Goal: Share content: Share content

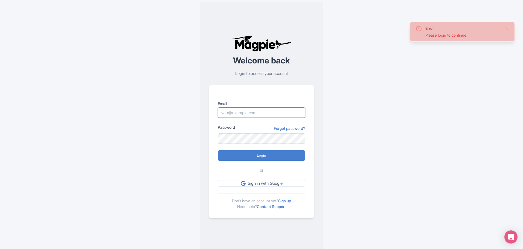
type input "[PERSON_NAME][EMAIL_ADDRESS][DOMAIN_NAME]"
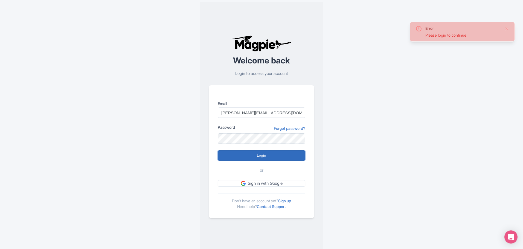
click at [263, 156] on input "Login" at bounding box center [262, 155] width 88 height 10
type input "Logging in..."
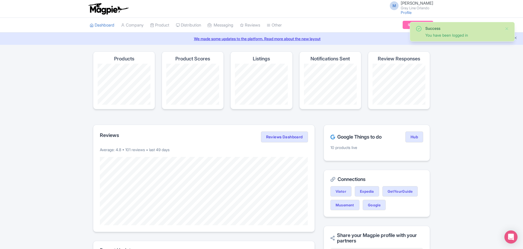
drag, startPoint x: 0, startPoint y: 0, endPoint x: 291, endPoint y: 122, distance: 315.1
click at [291, 122] on div "Magpie recommends Look into TUI Musement as a distribution channel TUI Musement…" at bounding box center [261, 239] width 343 height 376
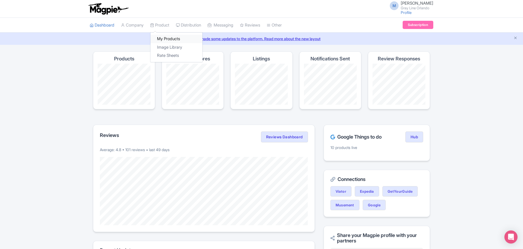
click at [170, 39] on link "My Products" at bounding box center [176, 39] width 52 height 8
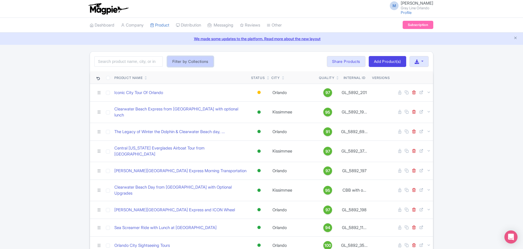
click at [183, 58] on button "Filter by Collections" at bounding box center [190, 61] width 46 height 11
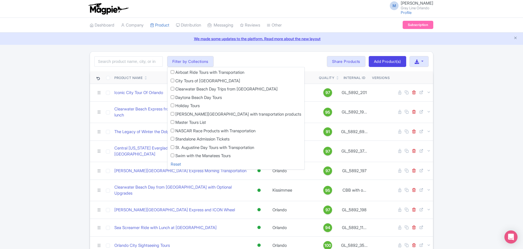
click at [197, 112] on label "Kennedy Space Center with transportation products" at bounding box center [238, 114] width 126 height 6
click at [174, 112] on input "[PERSON_NAME][GEOGRAPHIC_DATA] with transportation products" at bounding box center [173, 114] width 4 height 4
checkbox input "true"
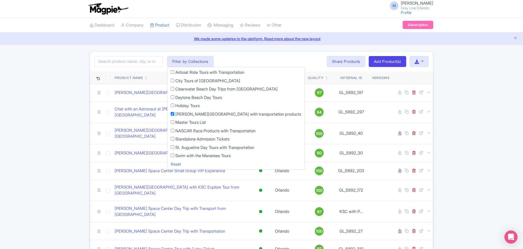
click at [268, 57] on div "Search Filter by Collections Airboat Ride Tours with Transportation City Tours …" at bounding box center [261, 62] width 343 height 20
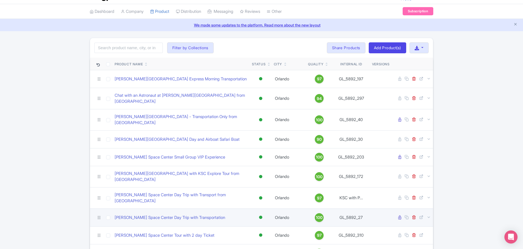
scroll to position [27, 0]
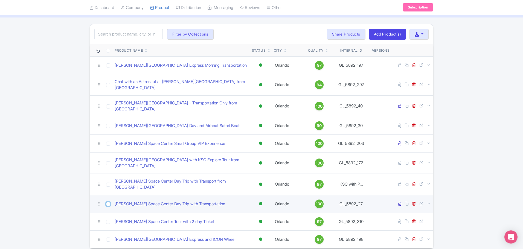
click at [109, 202] on input "checkbox" at bounding box center [108, 204] width 4 height 4
checkbox input "true"
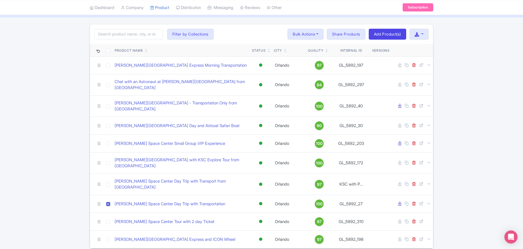
drag, startPoint x: 109, startPoint y: 186, endPoint x: 69, endPoint y: 177, distance: 41.4
drag, startPoint x: 69, startPoint y: 177, endPoint x: 15, endPoint y: 164, distance: 55.6
click at [15, 164] on div "Search Filter by Collections Airboat Ride Tours with Transportation City Tours …" at bounding box center [261, 136] width 523 height 225
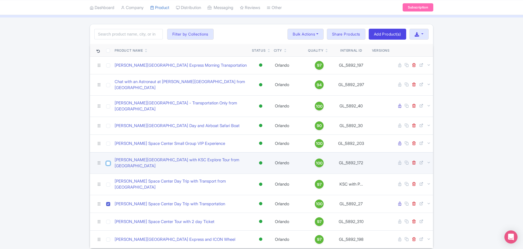
click at [107, 161] on input "checkbox" at bounding box center [108, 163] width 4 height 4
checkbox input "true"
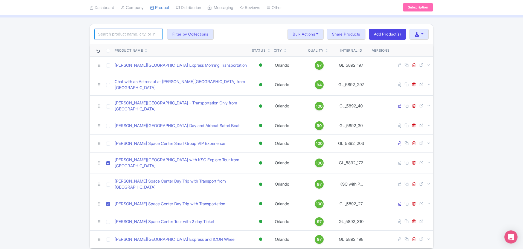
click at [123, 36] on input "search" at bounding box center [128, 34] width 68 height 10
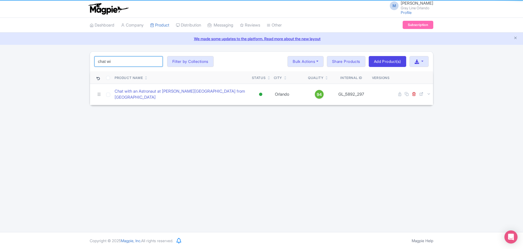
scroll to position [0, 0]
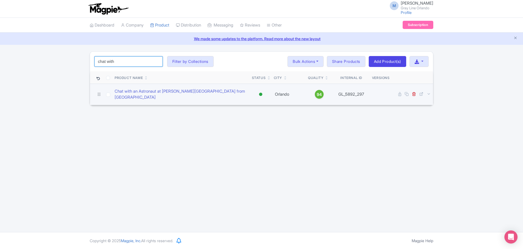
type input "chat with"
click at [107, 93] on input "checkbox" at bounding box center [108, 95] width 4 height 4
checkbox input "true"
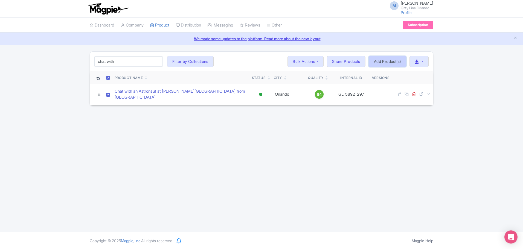
click at [383, 64] on link "Add Product(s)" at bounding box center [387, 61] width 37 height 11
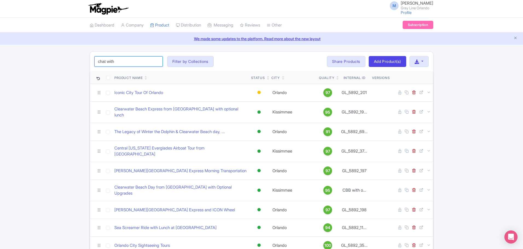
click at [133, 66] on input "chat with" at bounding box center [128, 61] width 68 height 10
type input "chat with"
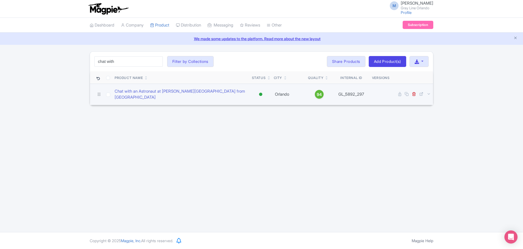
click at [110, 96] on td at bounding box center [108, 94] width 9 height 21
click at [109, 93] on input "checkbox" at bounding box center [108, 95] width 4 height 4
checkbox input "true"
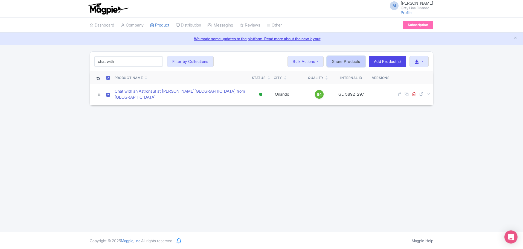
click at [349, 63] on link "Share Products" at bounding box center [346, 61] width 39 height 11
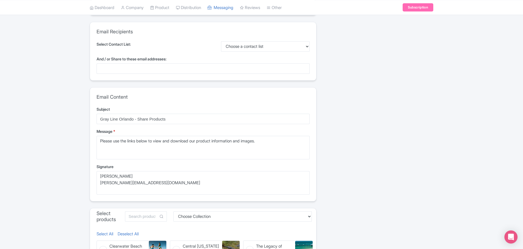
scroll to position [27, 0]
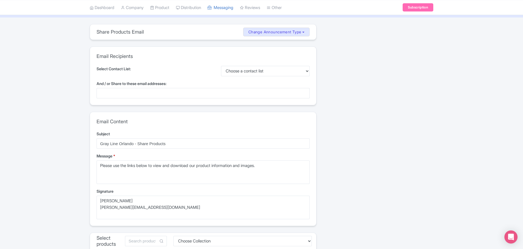
click at [179, 113] on div "Email Content Subject Gray Line Orlando - Share Products Message * Please use t…" at bounding box center [203, 169] width 226 height 114
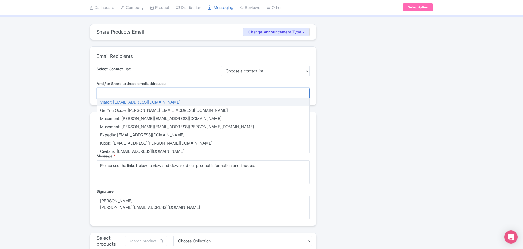
drag, startPoint x: 184, startPoint y: 93, endPoint x: 183, endPoint y: 87, distance: 6.1
click at [185, 90] on div at bounding box center [203, 93] width 213 height 10
paste input "b"
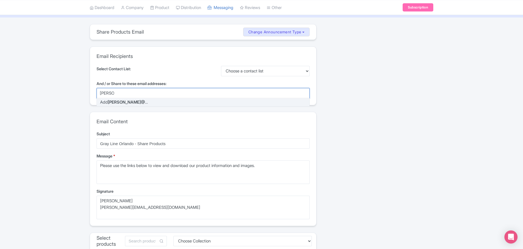
scroll to position [0, 0]
type input "brad@tripster.com"
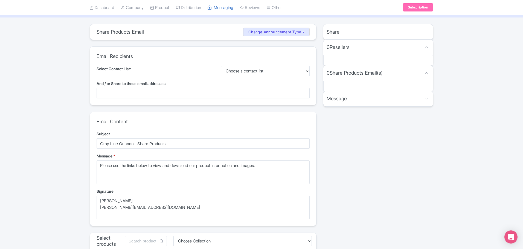
click at [213, 91] on div at bounding box center [203, 93] width 213 height 10
type input "brad@tripster.com"
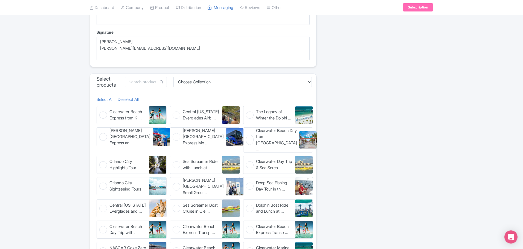
scroll to position [191, 0]
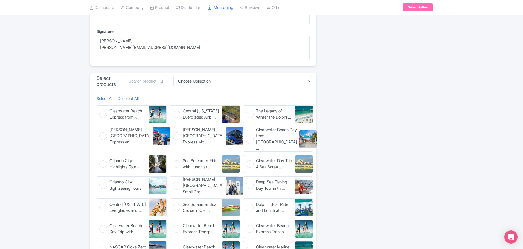
click at [167, 84] on span at bounding box center [161, 81] width 11 height 10
click at [167, 82] on input "text" at bounding box center [146, 81] width 42 height 10
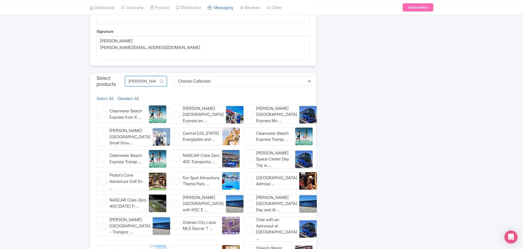
scroll to position [173, 0]
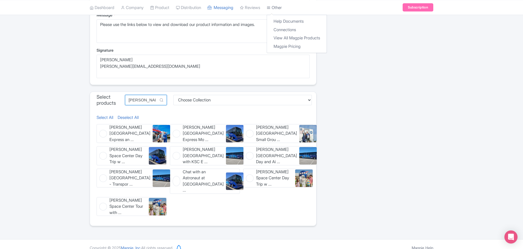
type input "Kennedy"
click at [178, 154] on figure "Kennedy Space Center with KSC E ... Kennedy Space Center with KSC Explore Tour …" at bounding box center [205, 155] width 70 height 19
click at [173, 150] on input "Kennedy Space Center with KSC E ... Kennedy Space Center with KSC Explore Tour …" at bounding box center [172, 148] width 4 height 4
checkbox input "true"
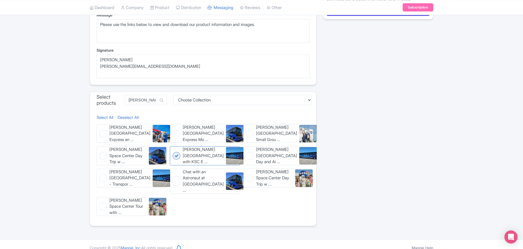
click at [262, 155] on span "Kennedy Space Center Day and Ai ..." at bounding box center [276, 156] width 41 height 19
click at [247, 150] on input "Kennedy Space Center Day and Ai ... Kennedy Space Center Day and Airboat Safari…" at bounding box center [245, 148] width 4 height 4
checkbox input "true"
click at [226, 183] on img at bounding box center [235, 182] width 18 height 18
click at [173, 172] on input "Chat with an Astronaut at Kenne ... Chat with an Astronaut at Kennedy Space Cen…" at bounding box center [172, 171] width 4 height 4
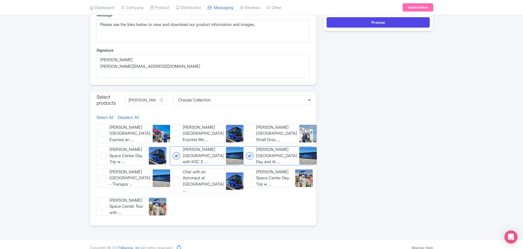
checkbox input "true"
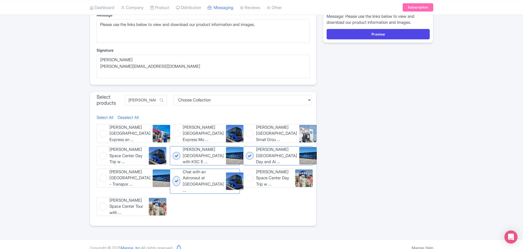
click at [282, 182] on span "Kennedy Space Center Day Trip w ..." at bounding box center [274, 178] width 37 height 19
click at [247, 172] on input "Kennedy Space Center Day Trip w ... Kennedy Space Center Day Trip with Transpor…" at bounding box center [245, 171] width 4 height 4
checkbox input "true"
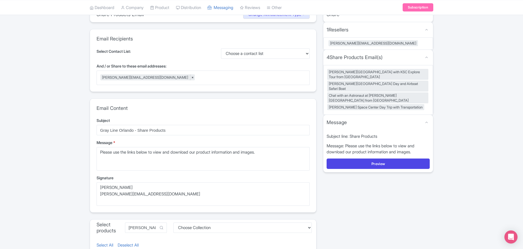
scroll to position [36, 0]
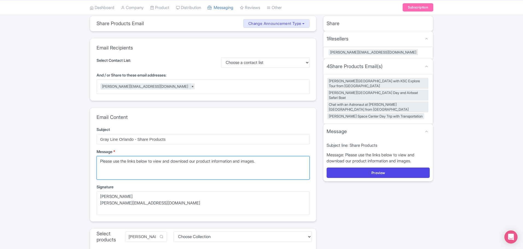
drag, startPoint x: 275, startPoint y: 161, endPoint x: 95, endPoint y: 166, distance: 180.6
click at [95, 166] on div "Email Content Subject Gray Line Orlando - Share Products Message * Please use t…" at bounding box center [203, 165] width 226 height 114
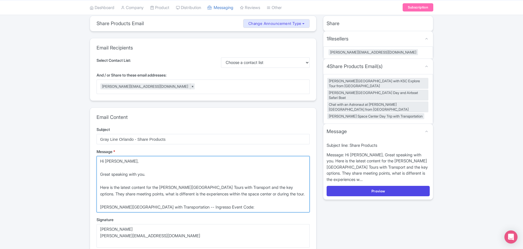
paste textarea "1EZNC"
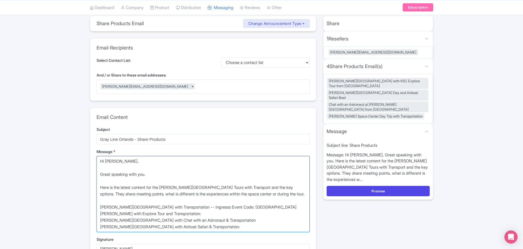
click at [225, 229] on textarea "Please use the links below to view and download our product information and ima…" at bounding box center [203, 194] width 213 height 76
click at [239, 221] on textarea "Please use the links below to view and download our product information and ima…" at bounding box center [203, 194] width 213 height 76
paste textarea "1EZNY"
click at [244, 227] on textarea "Please use the links below to view and download our product information and ima…" at bounding box center [203, 194] width 213 height 76
paste textarea "1EZP2"
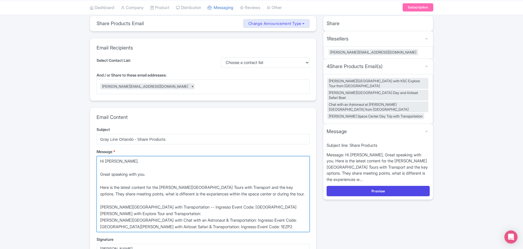
drag, startPoint x: 238, startPoint y: 214, endPoint x: 79, endPoint y: 212, distance: 159.4
click at [79, 212] on div "share_products Share Products Email Change Announcement Type Share Products Pro…" at bounding box center [261, 219] width 523 height 406
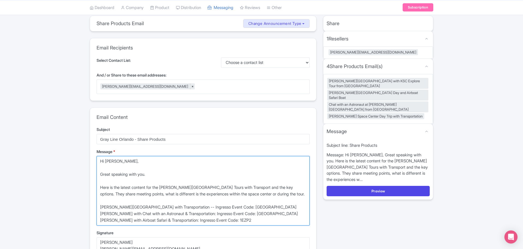
drag, startPoint x: 264, startPoint y: 187, endPoint x: 258, endPoint y: 188, distance: 5.5
click at [258, 188] on textarea "Please use the links below to view and download our product information and ima…" at bounding box center [203, 190] width 213 height 69
drag, startPoint x: 285, startPoint y: 188, endPoint x: 281, endPoint y: 188, distance: 4.7
click at [281, 188] on textarea "Please use the links below to view and download our product information and ima…" at bounding box center [203, 190] width 213 height 69
click at [295, 186] on textarea "Please use the links below to view and download our product information and ima…" at bounding box center [203, 190] width 213 height 69
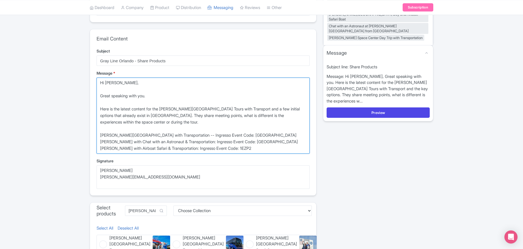
scroll to position [118, 0]
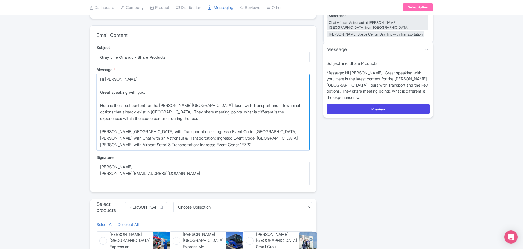
drag, startPoint x: 283, startPoint y: 143, endPoint x: 75, endPoint y: 79, distance: 217.6
click at [75, 79] on div "share_products Share Products Email Change Announcement Type Share Products Pro…" at bounding box center [261, 137] width 523 height 406
click at [279, 148] on textarea "Please use the links below to view and download our product information and ima…" at bounding box center [203, 112] width 213 height 76
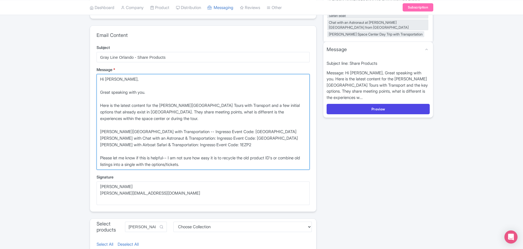
click at [183, 162] on textarea "Please use the links below to view and download our product information and ima…" at bounding box center [203, 122] width 213 height 96
click at [182, 163] on textarea "Please use the links below to view and download our product information and ima…" at bounding box center [203, 122] width 213 height 96
drag, startPoint x: 254, startPoint y: 165, endPoint x: 210, endPoint y: 165, distance: 43.5
click at [210, 165] on textarea "Please use the links below to view and download our product information and ima…" at bounding box center [203, 122] width 213 height 96
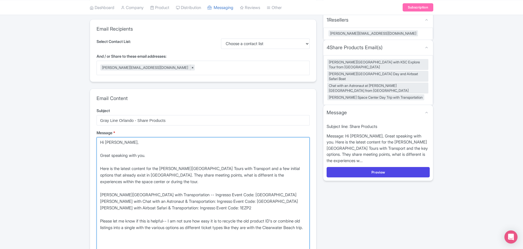
scroll to position [27, 0]
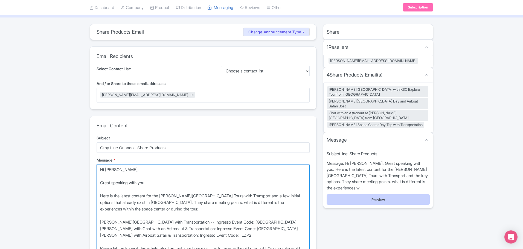
type textarea "Hi Brad, Great speaking with you. Here is the latest content for the Kennedy Sp…"
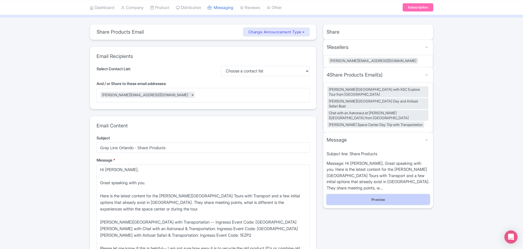
click at [399, 196] on button "Preview" at bounding box center [378, 199] width 103 height 10
click at [390, 199] on button "Preview" at bounding box center [378, 199] width 103 height 10
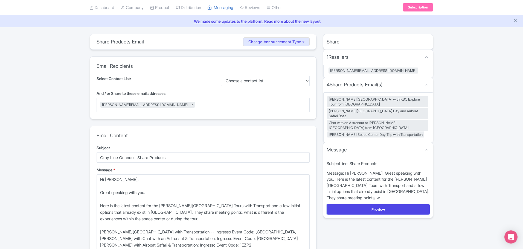
scroll to position [158, 0]
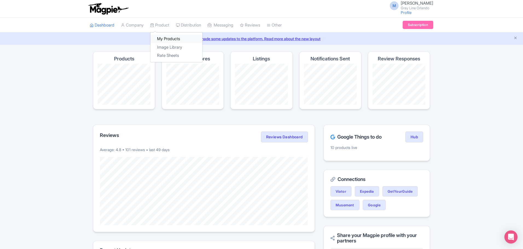
click at [165, 35] on link "My Products" at bounding box center [176, 39] width 52 height 8
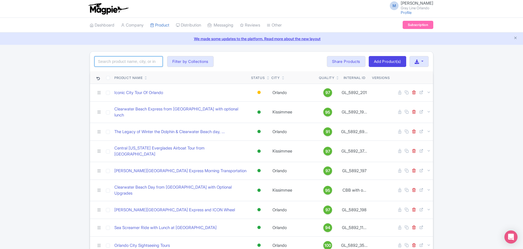
click at [147, 60] on input "search" at bounding box center [128, 61] width 68 height 10
type input "kennedy"
click button "Search" at bounding box center [0, 0] width 0 height 0
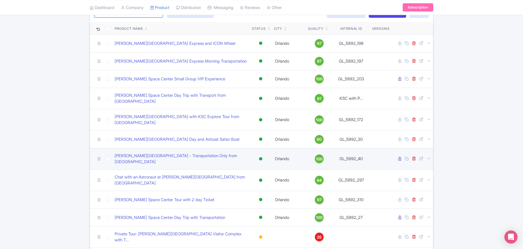
scroll to position [75, 0]
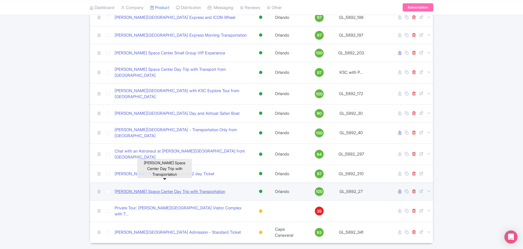
click at [200, 189] on link "[PERSON_NAME] Space Center Day Trip with Transportation" at bounding box center [170, 192] width 110 height 6
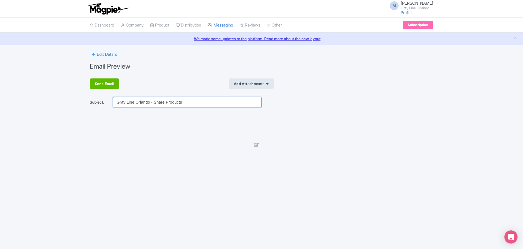
drag, startPoint x: 154, startPoint y: 103, endPoint x: 223, endPoint y: 104, distance: 68.9
click at [223, 104] on input "Gray Line Orlando - Share Products" at bounding box center [187, 102] width 148 height 10
type input "Gray Line [PERSON_NAME][GEOGRAPHIC_DATA] Products"
click at [255, 147] on icon at bounding box center [256, 145] width 5 height 4
click at [91, 56] on link "← Edit Details" at bounding box center [105, 54] width 30 height 10
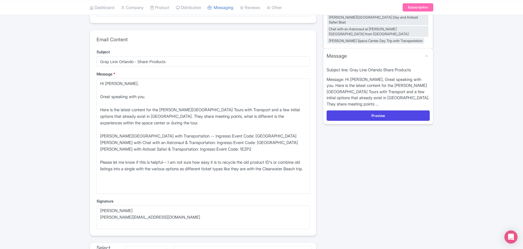
scroll to position [27, 0]
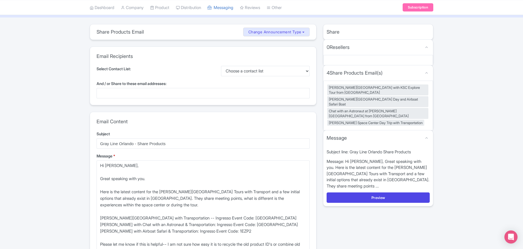
click at [164, 86] on span "And / or Share to these email addresses:" at bounding box center [132, 83] width 70 height 5
click at [101, 91] on input "And / or Share to these email addresses:" at bounding box center [100, 93] width 1 height 5
type input "[PERSON_NAME][EMAIL_ADDRESS][DOMAIN_NAME]"
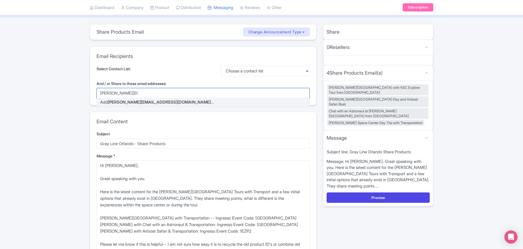
drag, startPoint x: 150, startPoint y: 91, endPoint x: 147, endPoint y: 93, distance: 3.3
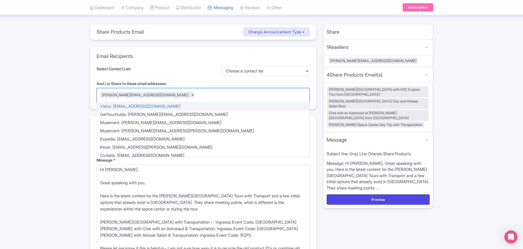
drag, startPoint x: 147, startPoint y: 93, endPoint x: 138, endPoint y: 98, distance: 10.5
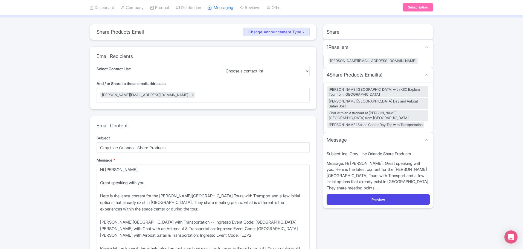
click at [164, 73] on div "Select Contact List: Choose a contact list" at bounding box center [203, 71] width 213 height 10
drag, startPoint x: 381, startPoint y: 194, endPoint x: 461, endPoint y: 158, distance: 88.0
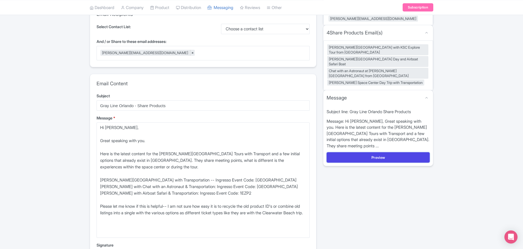
scroll to position [26, 0]
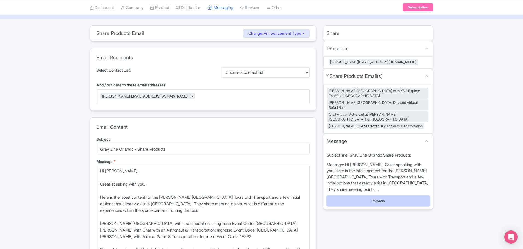
click at [380, 199] on button "Preview" at bounding box center [378, 201] width 103 height 10
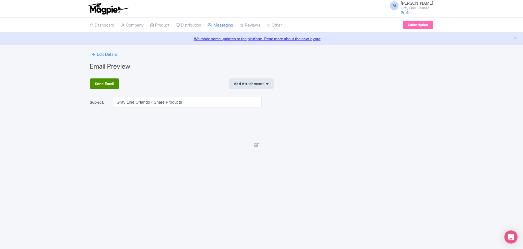
click at [108, 88] on div "Send Email" at bounding box center [105, 83] width 30 height 10
